Goal: Transaction & Acquisition: Purchase product/service

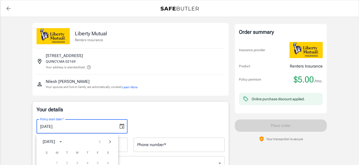
scroll to position [47, 0]
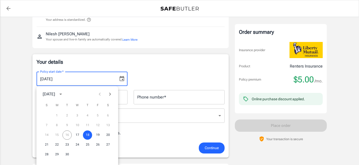
click at [66, 135] on div "14 15 16 17 18 19 20" at bounding box center [77, 134] width 82 height 9
click at [75, 136] on button "17" at bounding box center [77, 134] width 9 height 9
type input "[DATE]"
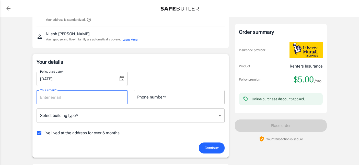
click at [107, 99] on input "Your email   *" at bounding box center [81, 97] width 91 height 14
type input "[EMAIL_ADDRESS][PERSON_NAME][DOMAIN_NAME]"
click at [150, 100] on input "6478349311" at bounding box center [178, 97] width 91 height 14
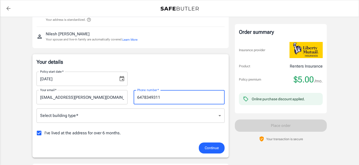
click at [150, 100] on input "6478349311" at bounding box center [178, 97] width 91 height 14
type input "6174685685"
click at [167, 80] on div "Policy start date   * [DATE] Policy start date   *" at bounding box center [130, 76] width 194 height 18
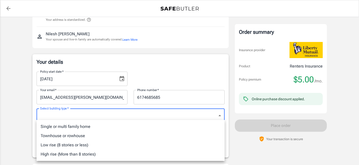
click at [126, 141] on li "Low rise (8 stories or less)" at bounding box center [130, 144] width 188 height 9
type input "lowrise"
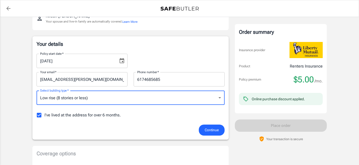
scroll to position [69, 0]
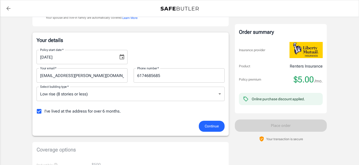
click at [110, 113] on span "I've lived at the address for over 6 months." at bounding box center [82, 111] width 76 height 6
click at [44, 113] on input "I've lived at the address for over 6 months." at bounding box center [39, 111] width 11 height 11
checkbox input "false"
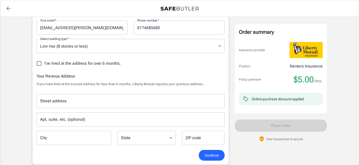
scroll to position [121, 0]
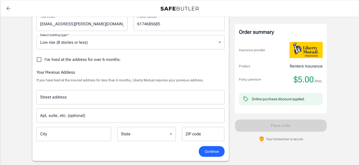
click at [141, 135] on select "[US_STATE] [US_STATE] [US_STATE] [US_STATE] [US_STATE] [US_STATE] [US_STATE] [U…" at bounding box center [146, 134] width 58 height 14
click at [96, 91] on div "Street address" at bounding box center [130, 97] width 188 height 14
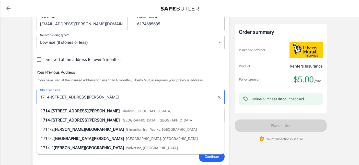
type input "1714-[STREET_ADDRESS][PERSON_NAME]"
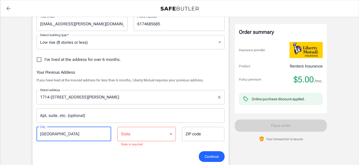
type input "[GEOGRAPHIC_DATA]"
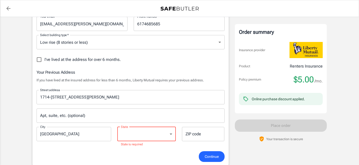
click at [134, 129] on select "[US_STATE] [US_STATE] [US_STATE] [US_STATE] [US_STATE] [US_STATE] [US_STATE] [U…" at bounding box center [146, 134] width 58 height 14
click at [103, 63] on label "I've lived at the address for over 6 months." at bounding box center [77, 59] width 87 height 11
click at [44, 63] on input "I've lived at the address for over 6 months." at bounding box center [39, 59] width 11 height 11
checkbox input "true"
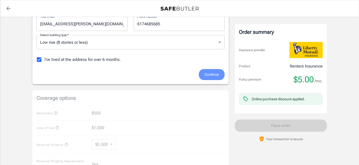
click at [205, 73] on span "Continue" at bounding box center [211, 74] width 14 height 6
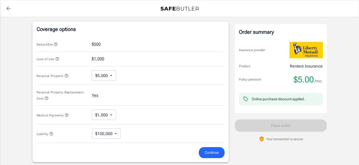
scroll to position [203, 0]
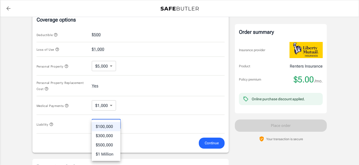
click at [107, 124] on body "Policy premium $ 5.00 /mo Liberty Mutual Renters Insurance [STREET_ADDRESS] You…" at bounding box center [179, 40] width 359 height 487
click at [108, 135] on li "$300,000" at bounding box center [106, 135] width 29 height 9
type input "300000"
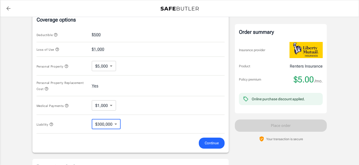
click at [129, 120] on div "Liability $300,000 300000 ​" at bounding box center [130, 124] width 188 height 19
click at [108, 64] on body "Policy premium $ 5.00 /mo Liberty Mutual Renters Insurance [STREET_ADDRESS] You…" at bounding box center [179, 40] width 359 height 487
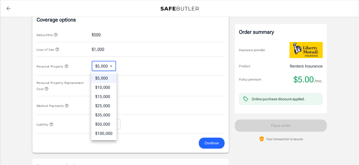
click at [108, 64] on div at bounding box center [179, 82] width 359 height 165
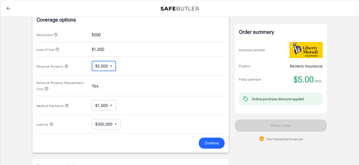
click at [123, 60] on div "Personal Property $5,000 5000 ​" at bounding box center [130, 66] width 188 height 19
click at [201, 142] on button "Continue" at bounding box center [212, 142] width 26 height 11
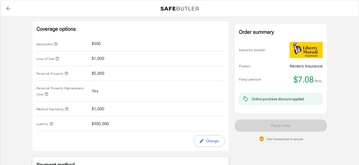
scroll to position [190, 0]
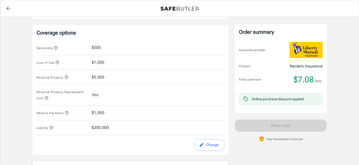
click at [57, 47] on icon "button" at bounding box center [56, 48] width 4 height 4
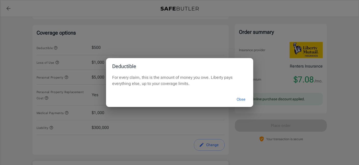
click at [239, 100] on button "Close" at bounding box center [240, 99] width 20 height 11
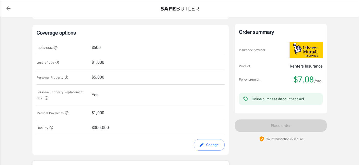
click at [96, 48] on span "$500" at bounding box center [96, 47] width 9 height 6
click at [98, 63] on span "$1,000" at bounding box center [98, 62] width 13 height 6
click at [199, 144] on icon "edit" at bounding box center [201, 144] width 5 height 5
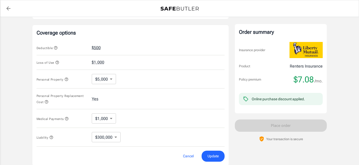
click at [96, 49] on button "$500" at bounding box center [96, 48] width 9 height 6
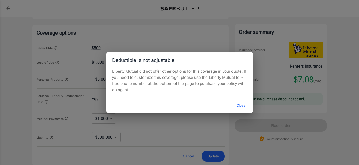
click at [241, 105] on button "Close" at bounding box center [240, 105] width 20 height 11
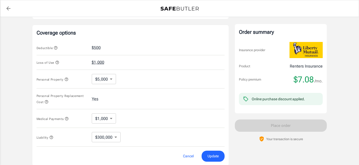
click at [94, 63] on button "$1,000" at bounding box center [98, 62] width 13 height 6
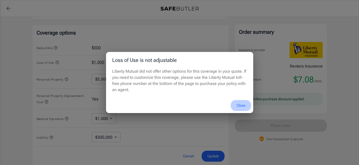
click at [243, 106] on button "Close" at bounding box center [240, 105] width 20 height 11
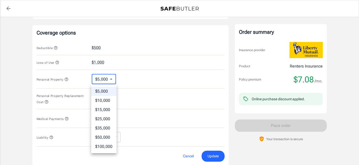
click at [98, 78] on body "Policy premium $ 7.08 /mo Liberty Mutual Renters Insurance [STREET_ADDRESS] You…" at bounding box center [179, 53] width 359 height 487
click at [126, 68] on div at bounding box center [179, 82] width 359 height 165
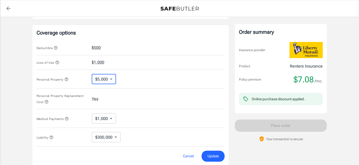
click at [105, 116] on body "Policy premium $ 7.08 /mo Liberty Mutual Renters Insurance [STREET_ADDRESS] You…" at bounding box center [179, 53] width 359 height 487
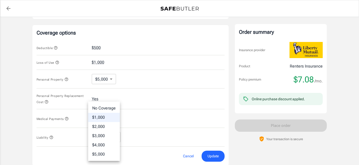
click at [123, 104] on div at bounding box center [179, 82] width 359 height 165
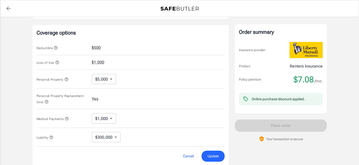
click at [124, 114] on div "Medical Payments $1,000 1000 ​" at bounding box center [130, 118] width 188 height 19
click at [207, 155] on span "Update" at bounding box center [212, 156] width 11 height 6
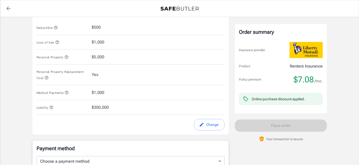
scroll to position [187, 0]
